Goal: Information Seeking & Learning: Learn about a topic

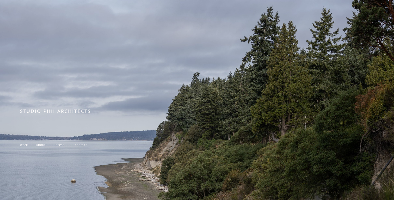
click at [23, 145] on span "work" at bounding box center [24, 145] width 8 height 4
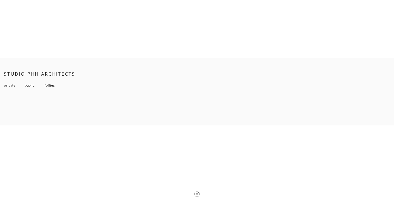
scroll to position [3905, 0]
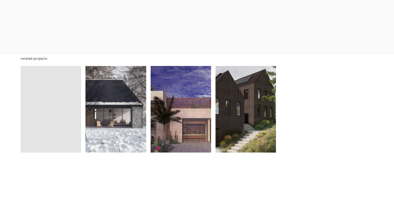
scroll to position [3348, 0]
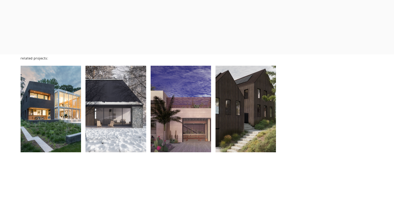
click at [62, 91] on div at bounding box center [51, 109] width 61 height 87
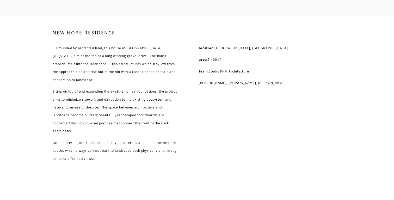
scroll to position [1319, 0]
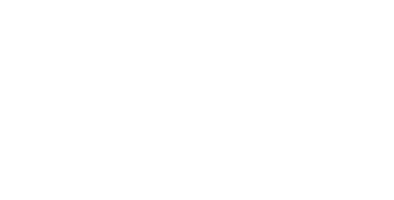
scroll to position [1078, 0]
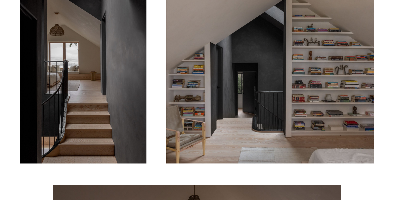
click at [276, 84] on div at bounding box center [270, 70] width 208 height 186
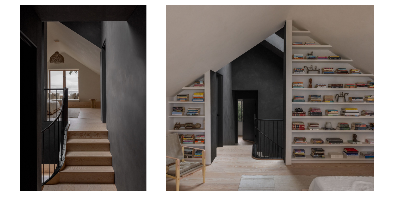
scroll to position [1050, 0]
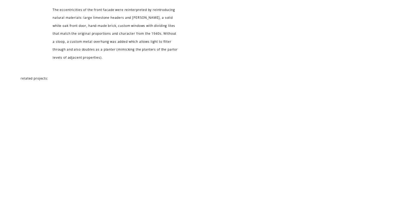
scroll to position [2407, 0]
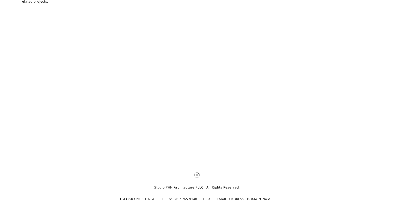
scroll to position [2018, 0]
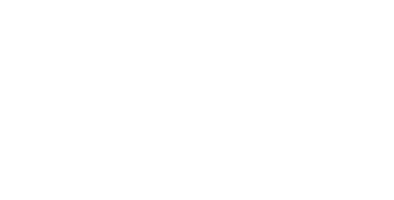
scroll to position [618, 0]
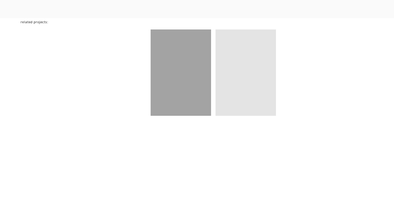
scroll to position [2002, 0]
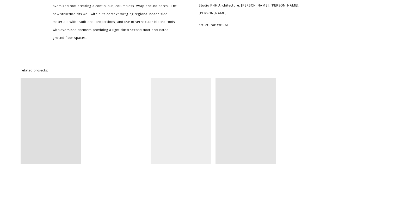
scroll to position [1363, 0]
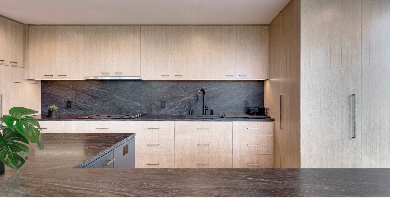
scroll to position [49, 0]
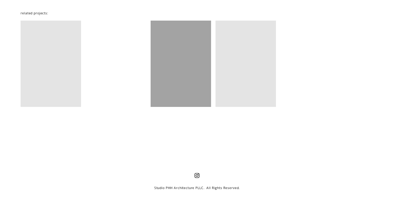
scroll to position [4286, 0]
